Goal: Task Accomplishment & Management: Manage account settings

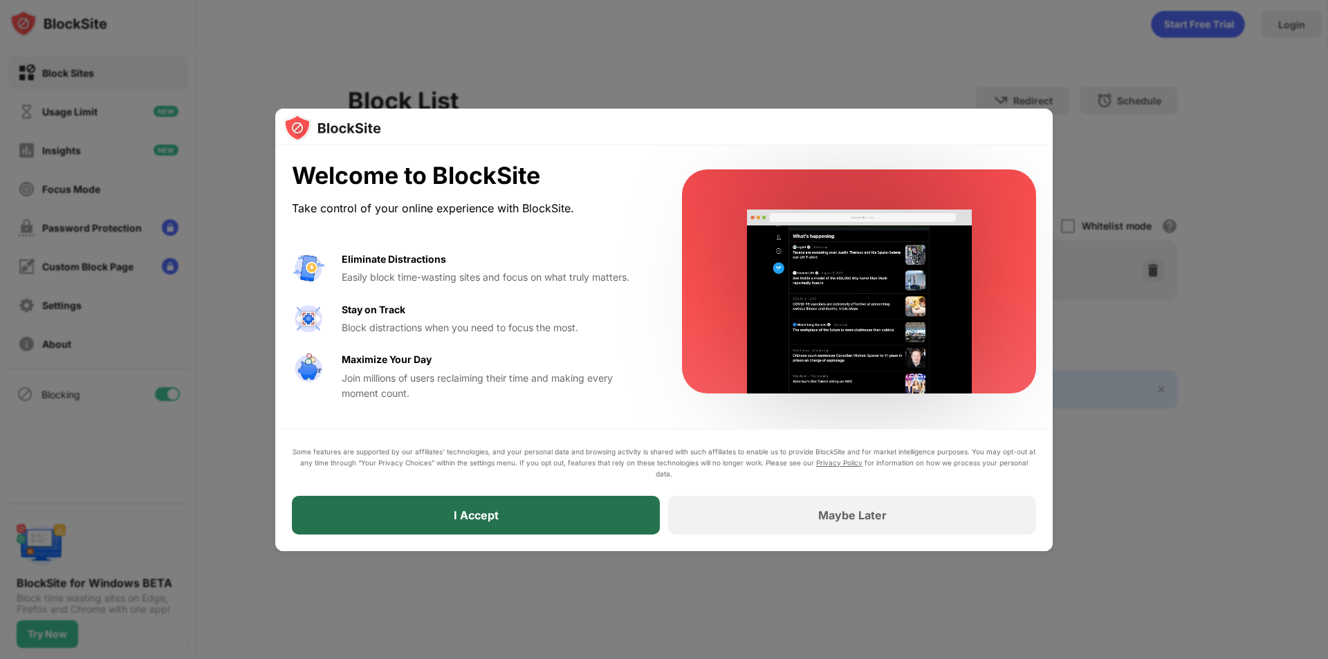
click at [578, 510] on div "I Accept" at bounding box center [476, 515] width 368 height 39
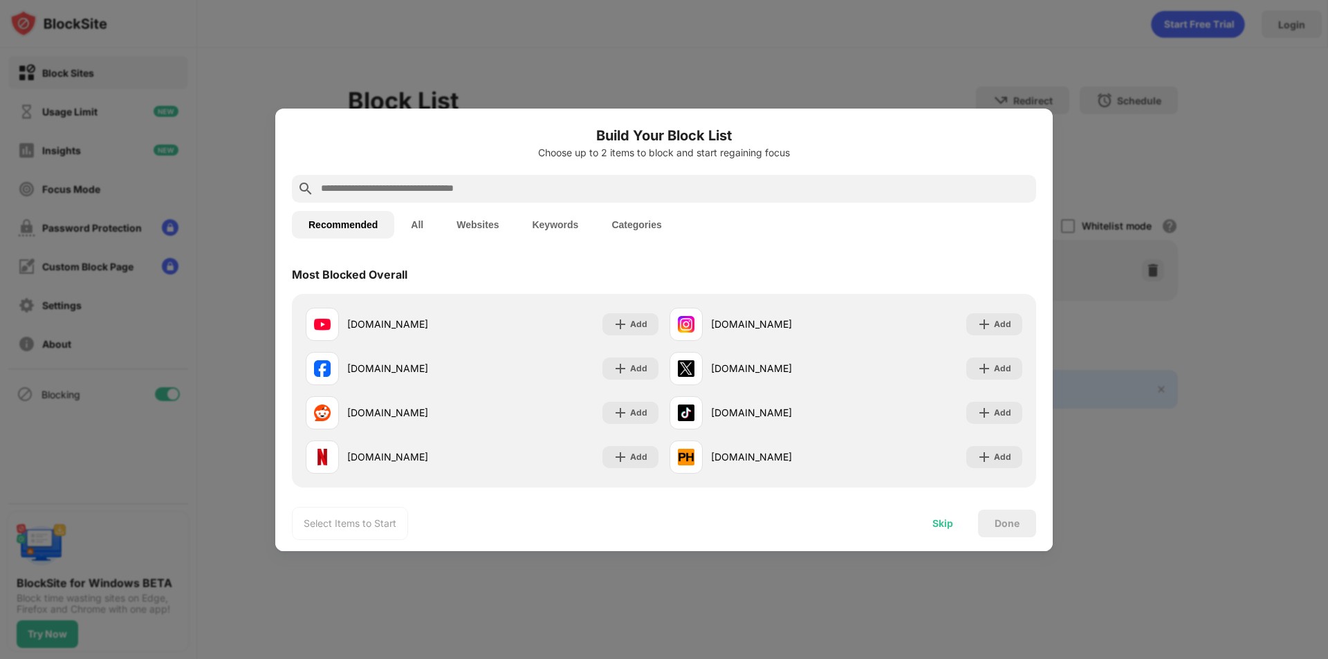
click at [939, 529] on div "Skip" at bounding box center [943, 524] width 54 height 28
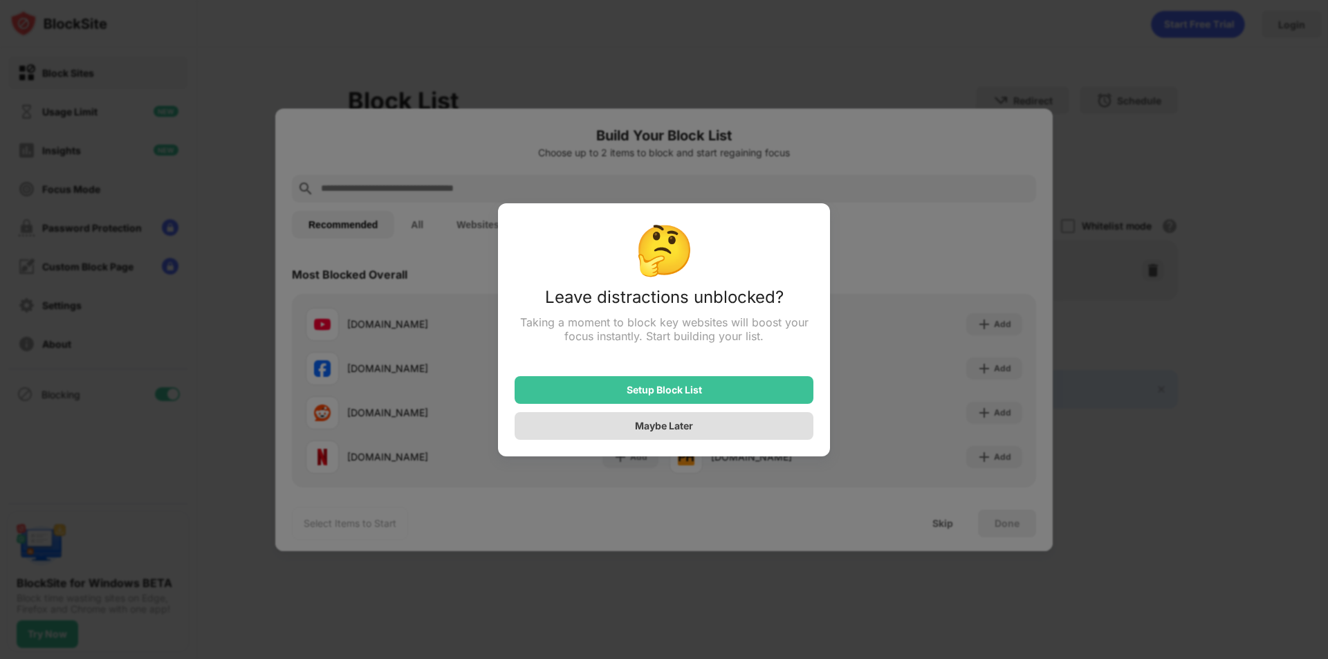
click at [687, 430] on div "Maybe Later" at bounding box center [664, 426] width 58 height 12
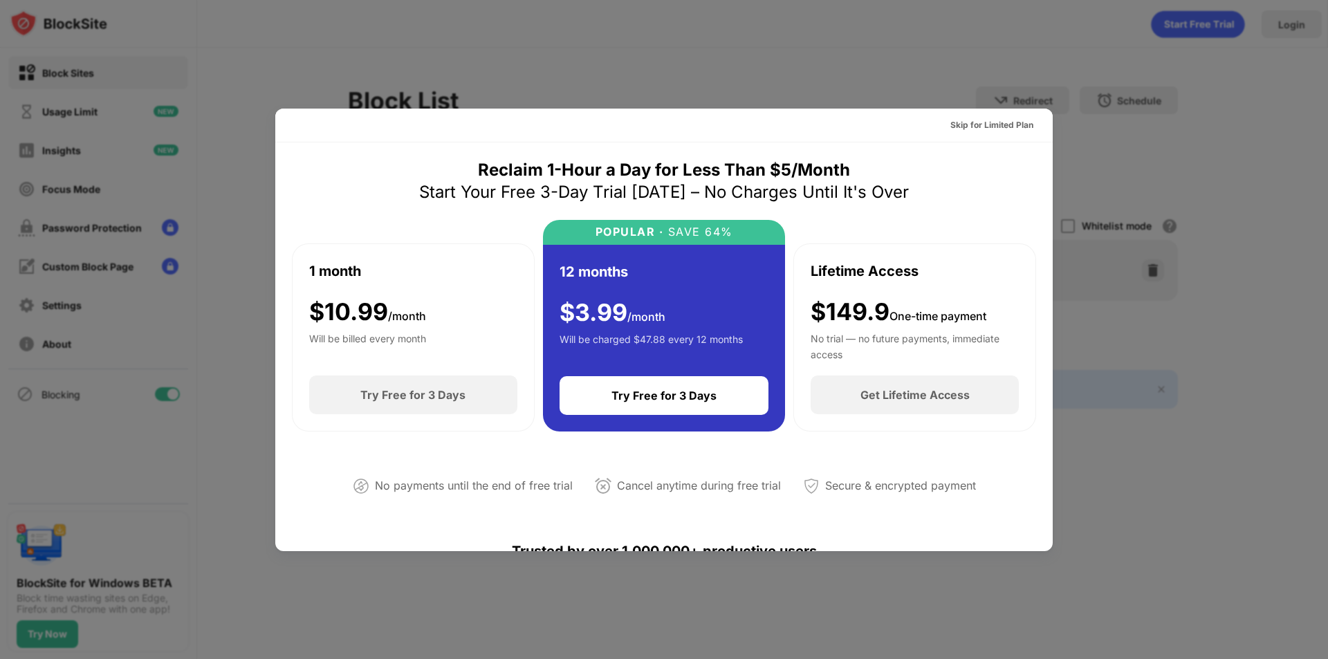
click at [900, 44] on div at bounding box center [664, 329] width 1328 height 659
click at [968, 127] on div "Skip for Limited Plan" at bounding box center [992, 125] width 83 height 14
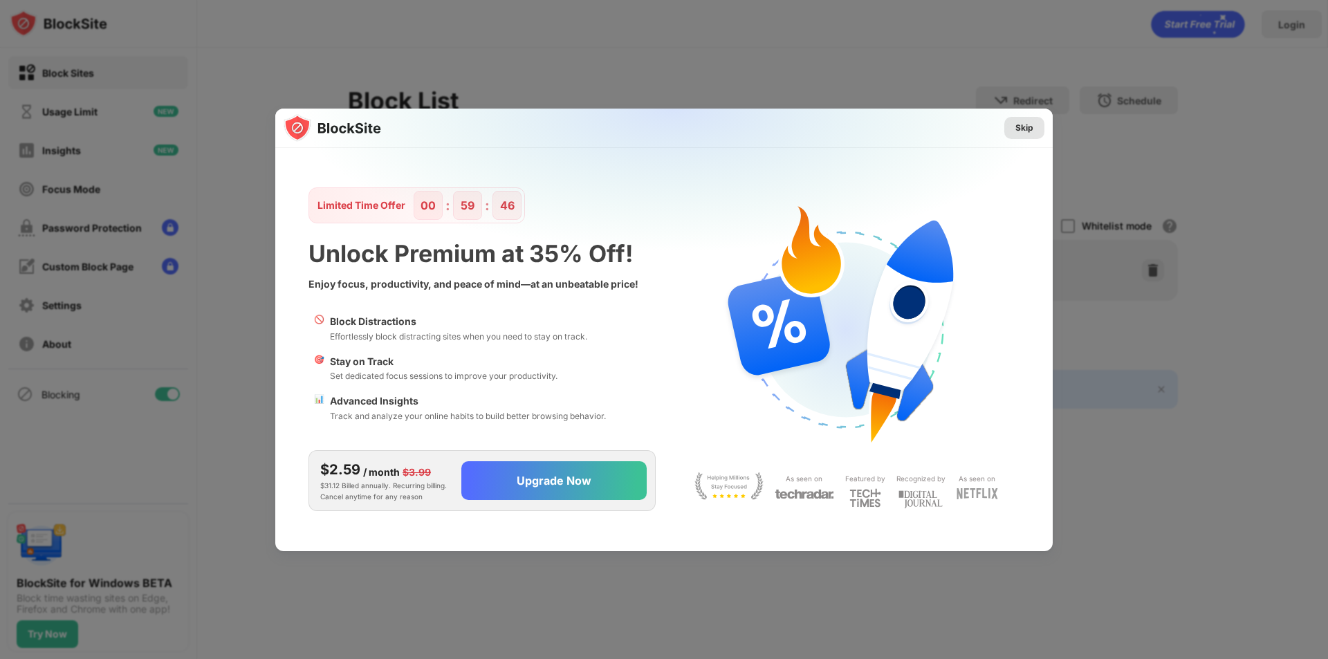
click at [1025, 125] on div "Skip" at bounding box center [1025, 128] width 18 height 14
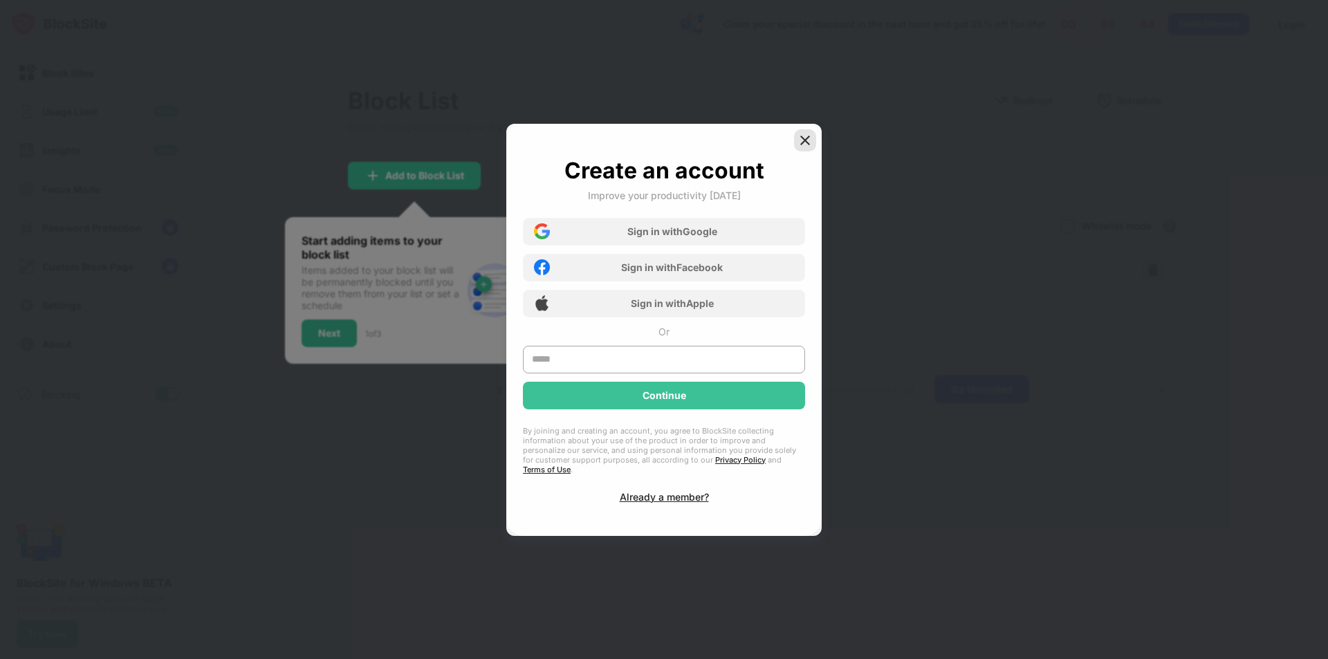
click at [798, 143] on img at bounding box center [805, 141] width 14 height 14
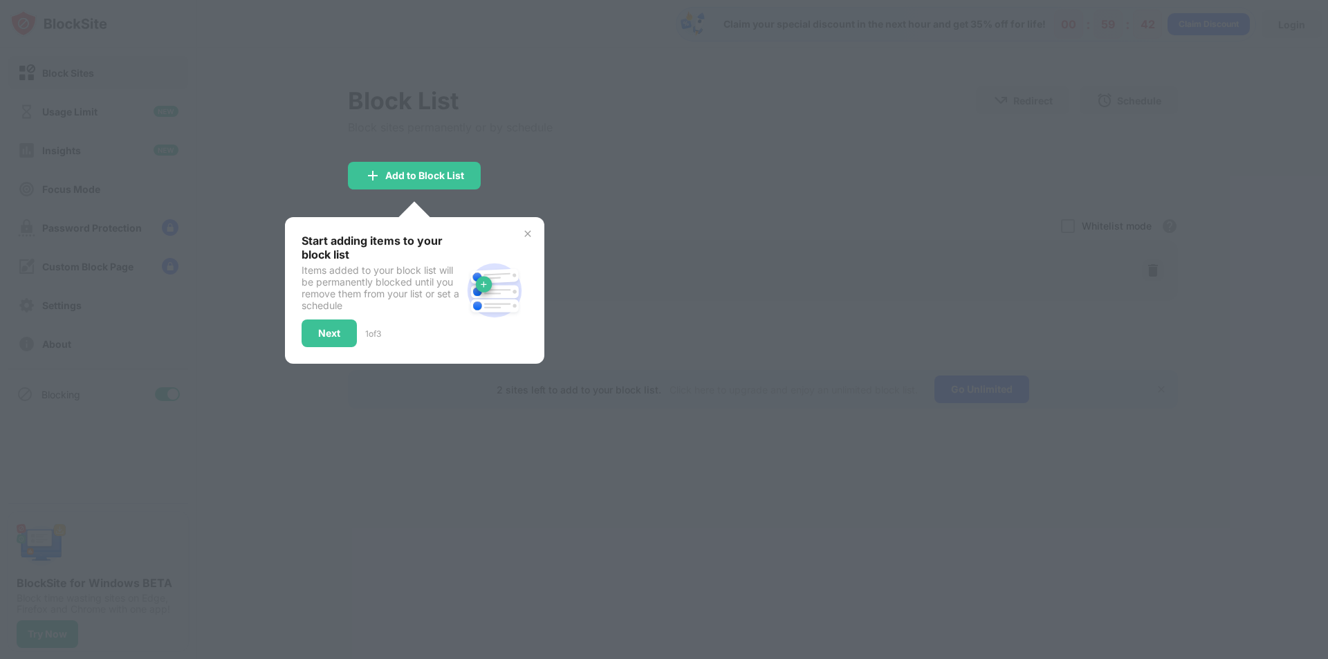
drag, startPoint x: 601, startPoint y: 138, endPoint x: 668, endPoint y: 110, distance: 73.5
click at [601, 138] on div at bounding box center [664, 329] width 1328 height 659
